Goal: Information Seeking & Learning: Learn about a topic

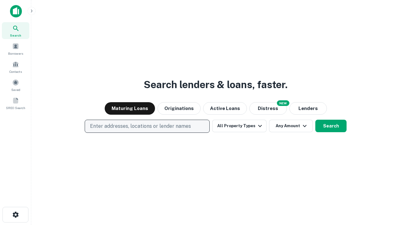
click at [147, 126] on p "Enter addresses, locations or lender names" at bounding box center [140, 127] width 101 height 8
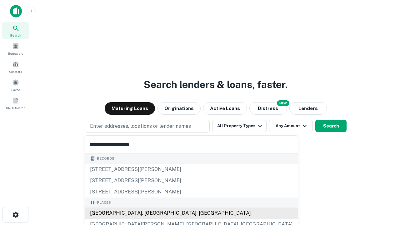
click at [150, 213] on div "[GEOGRAPHIC_DATA], [GEOGRAPHIC_DATA], [GEOGRAPHIC_DATA]" at bounding box center [191, 213] width 213 height 11
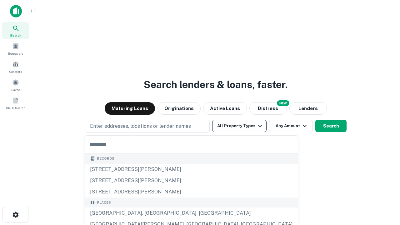
click at [240, 126] on button "All Property Types" at bounding box center [239, 126] width 54 height 13
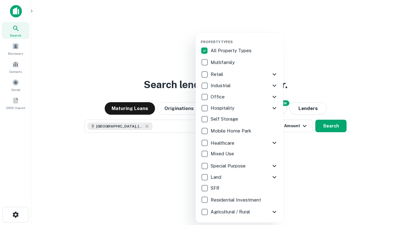
click at [245, 38] on button "button" at bounding box center [245, 38] width 88 height 0
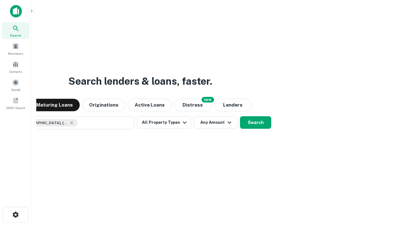
scroll to position [10, 0]
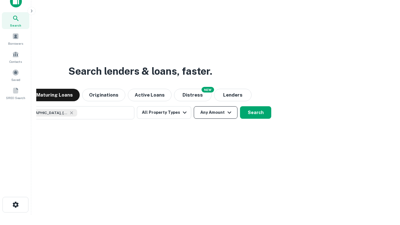
click at [194, 106] on button "Any Amount" at bounding box center [216, 112] width 44 height 13
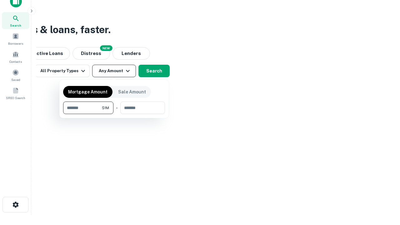
type input "*******"
click at [114, 114] on button "button" at bounding box center [114, 114] width 102 height 0
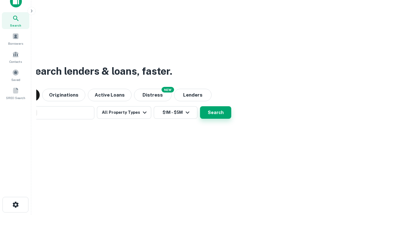
click at [200, 106] on button "Search" at bounding box center [215, 112] width 31 height 13
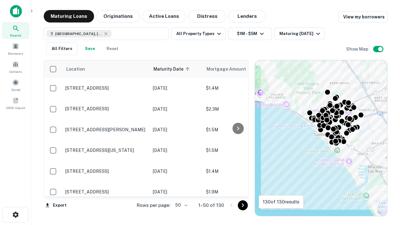
click at [180, 205] on body "Search Borrowers Contacts Saved SREO Search Maturing Loans Originations Active …" at bounding box center [200, 112] width 400 height 225
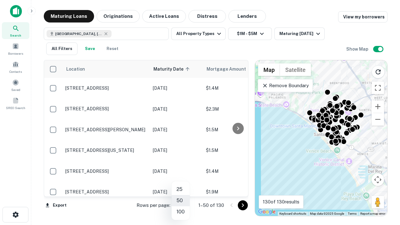
click at [181, 190] on li "25" at bounding box center [181, 189] width 18 height 11
type input "**"
